Goal: Transaction & Acquisition: Obtain resource

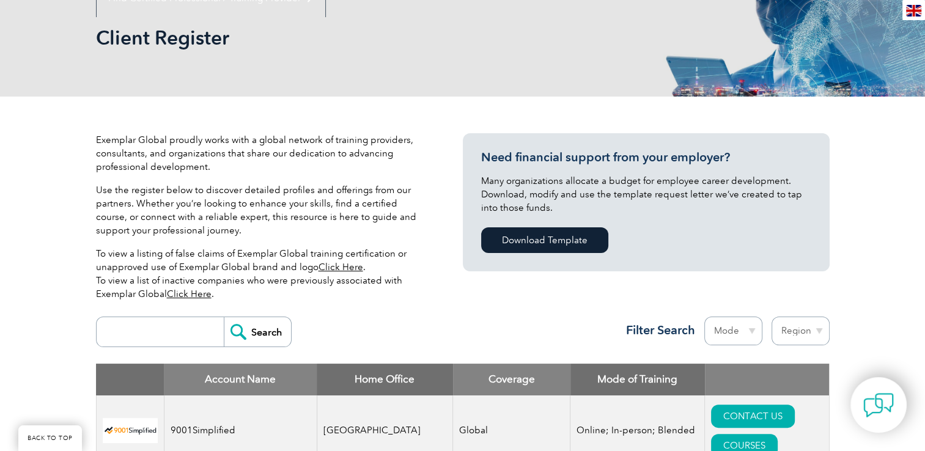
scroll to position [192, 0]
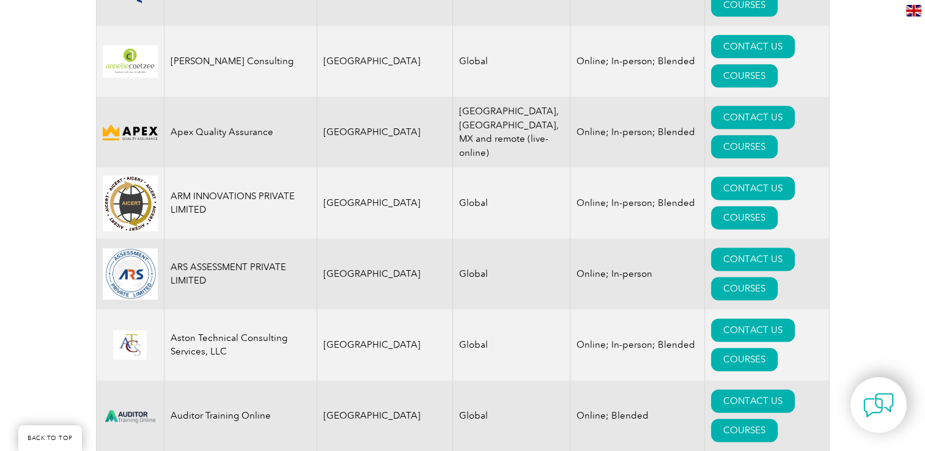
scroll to position [1610, 0]
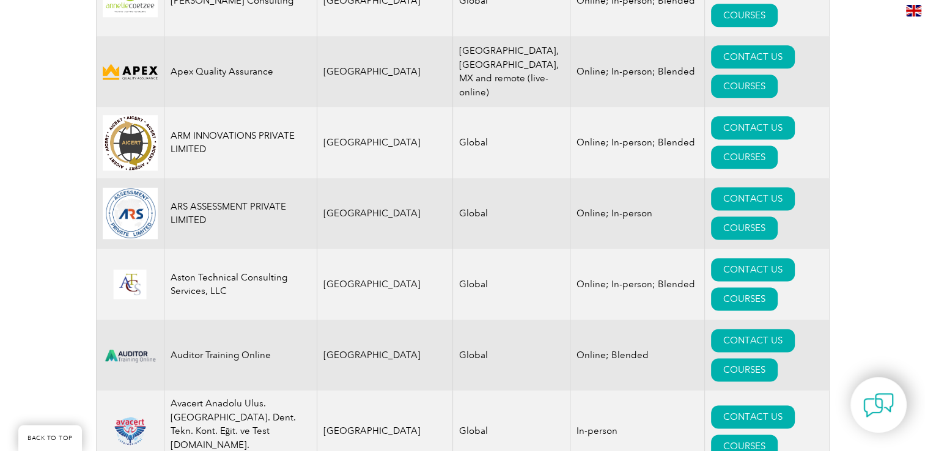
click at [43, 441] on link "BACK TO TOP" at bounding box center [50, 438] width 64 height 26
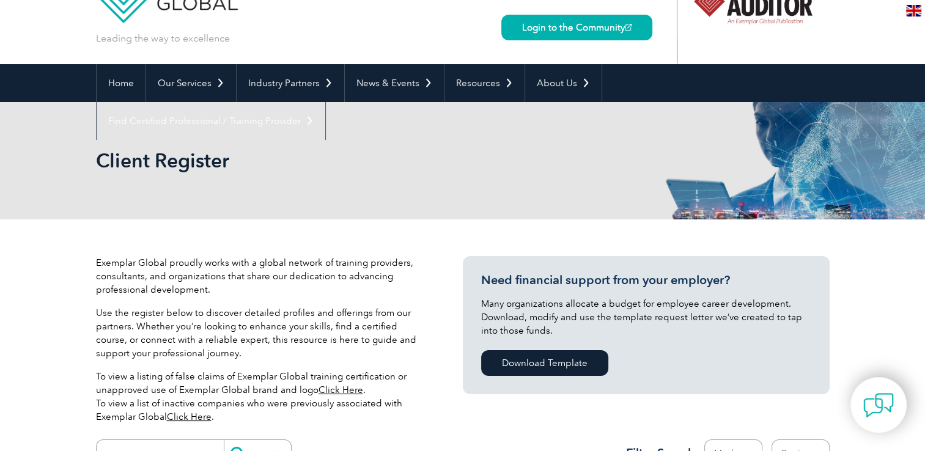
scroll to position [0, 0]
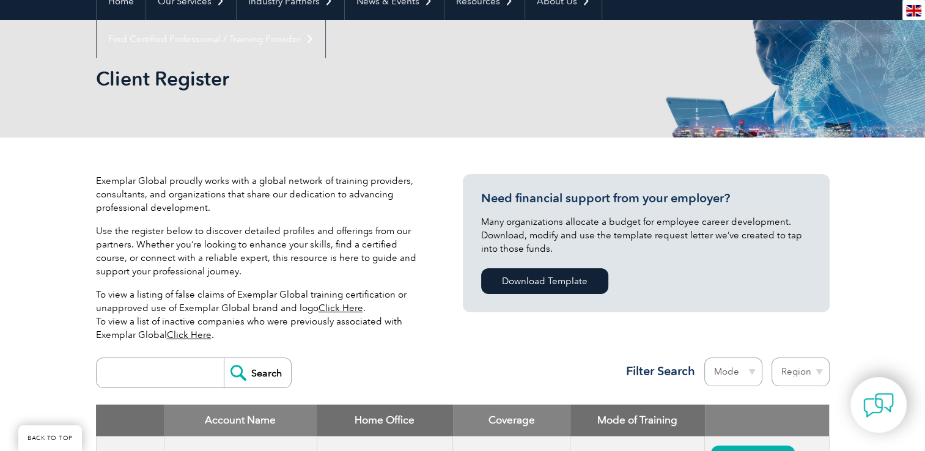
scroll to position [98, 0]
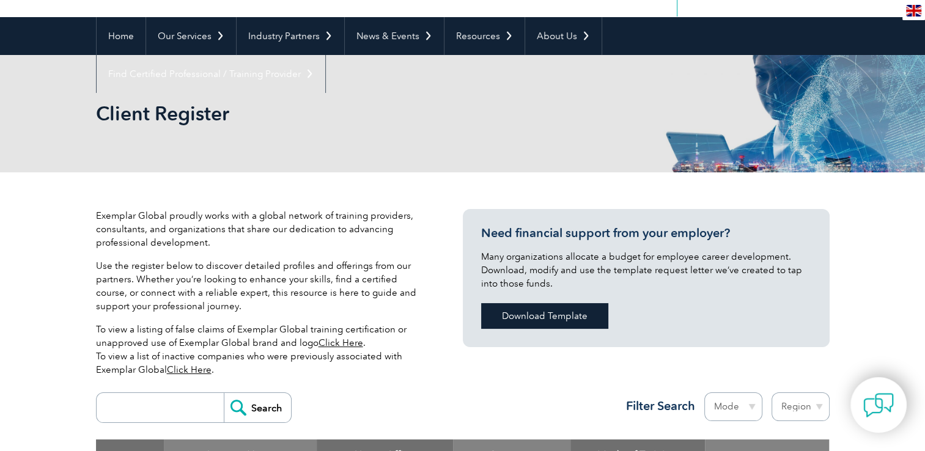
click at [565, 312] on link "Download Template" at bounding box center [544, 316] width 127 height 26
click at [103, 229] on p "Exemplar Global proudly works with a global network of training providers, cons…" at bounding box center [261, 229] width 330 height 40
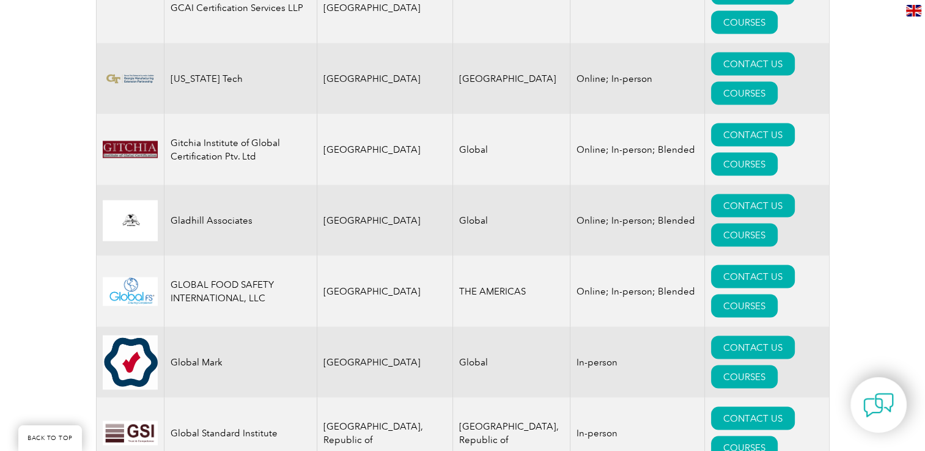
scroll to position [7066, 0]
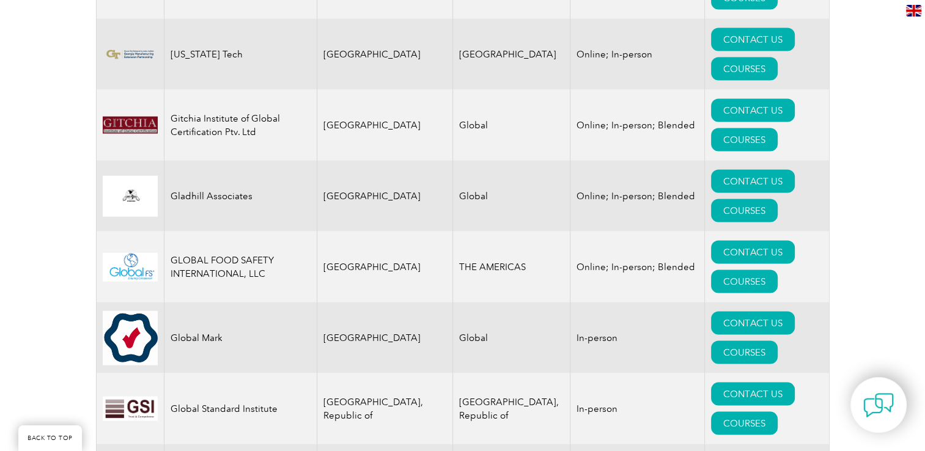
drag, startPoint x: -2, startPoint y: 362, endPoint x: 56, endPoint y: 182, distance: 189.6
click at [64, 441] on link "BACK TO TOP" at bounding box center [50, 438] width 64 height 26
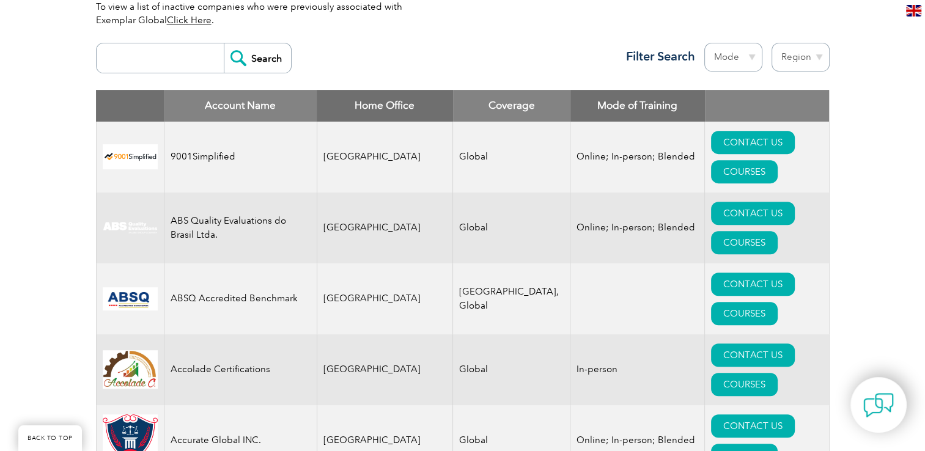
scroll to position [0, 0]
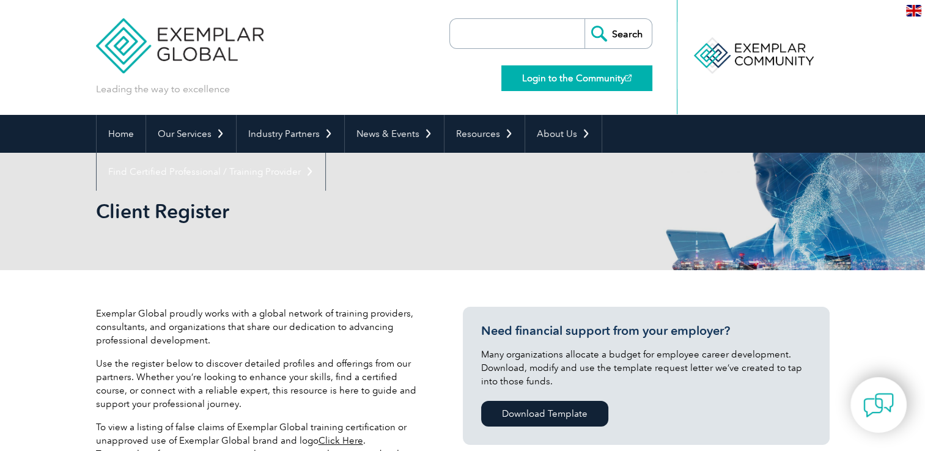
click at [565, 80] on link "Login to the Community" at bounding box center [576, 78] width 151 height 26
